Goal: Check status: Check status

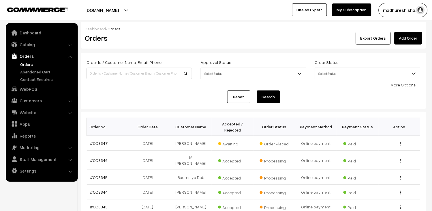
click at [29, 64] on link "Orders" at bounding box center [47, 64] width 57 height 6
click at [26, 63] on link "Orders" at bounding box center [47, 64] width 57 height 6
click at [103, 142] on link "#OD3347" at bounding box center [99, 142] width 18 height 5
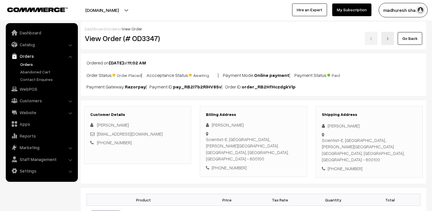
scroll to position [64, 0]
